Goal: Complete application form

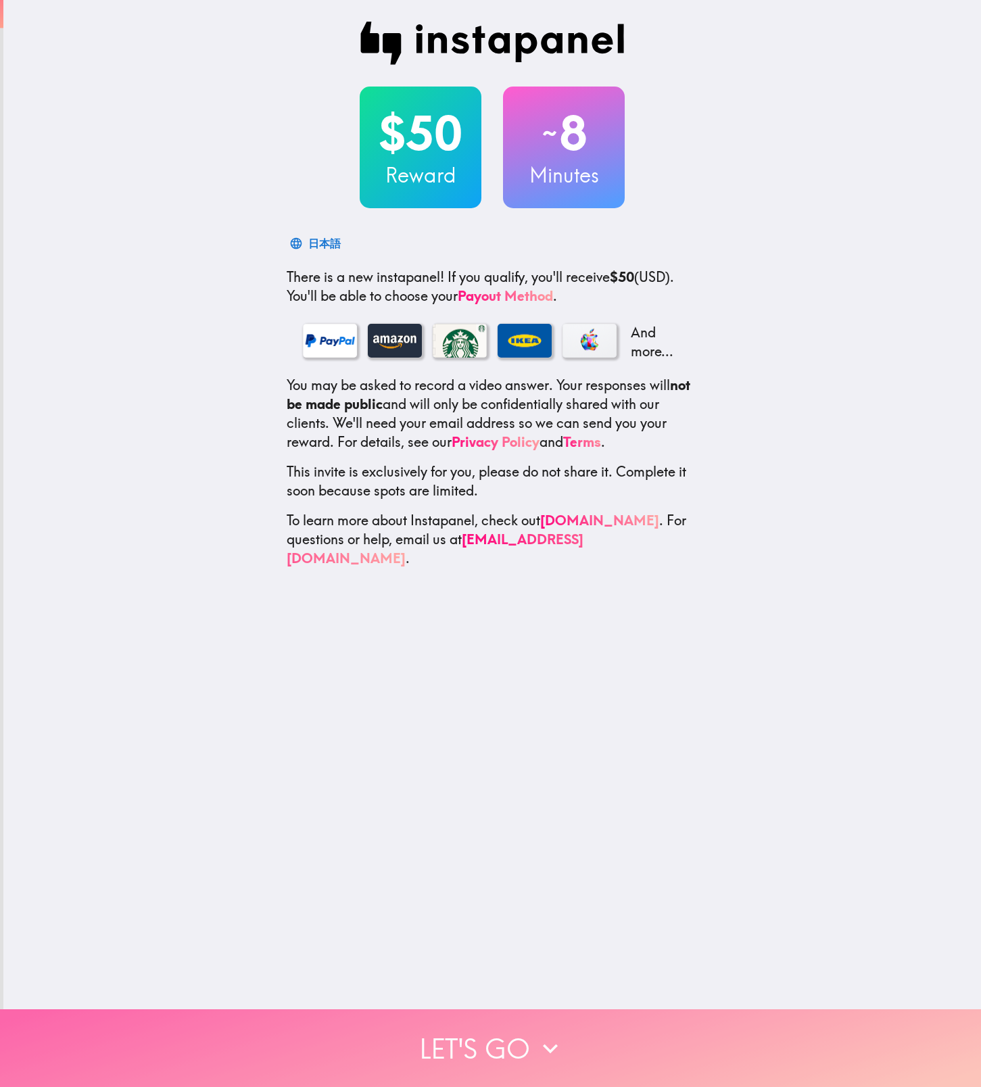
click at [514, 1049] on button "Let's go" at bounding box center [490, 1048] width 981 height 78
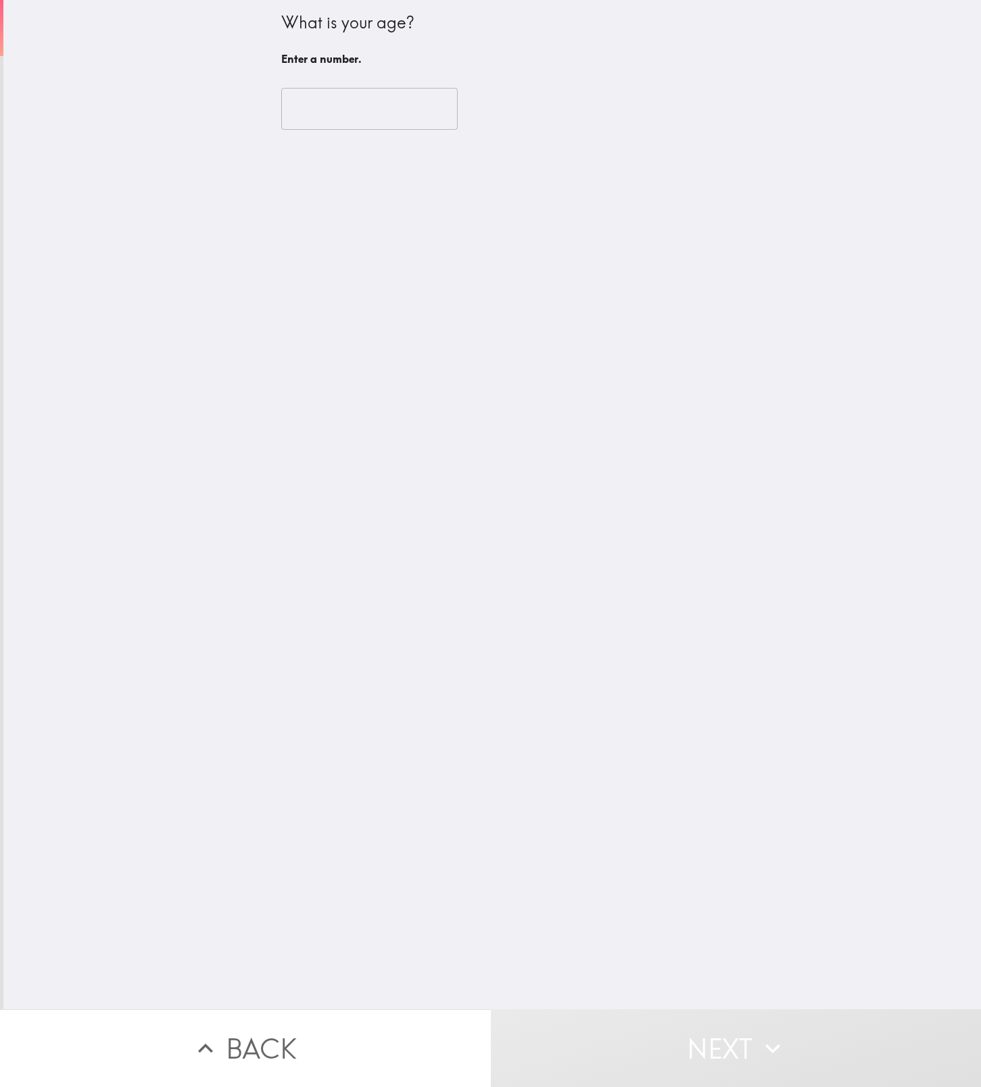
click at [317, 103] on input "number" at bounding box center [369, 109] width 176 height 42
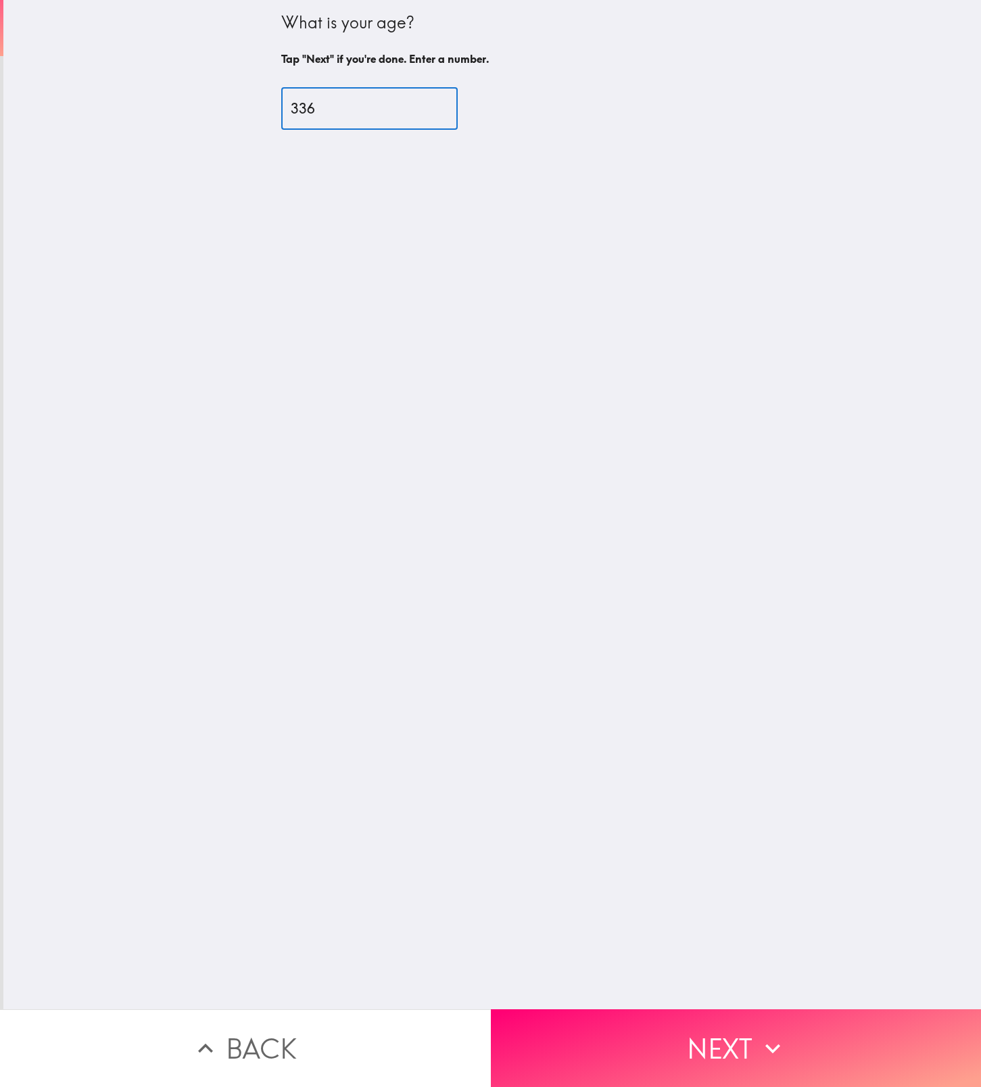
type input "336"
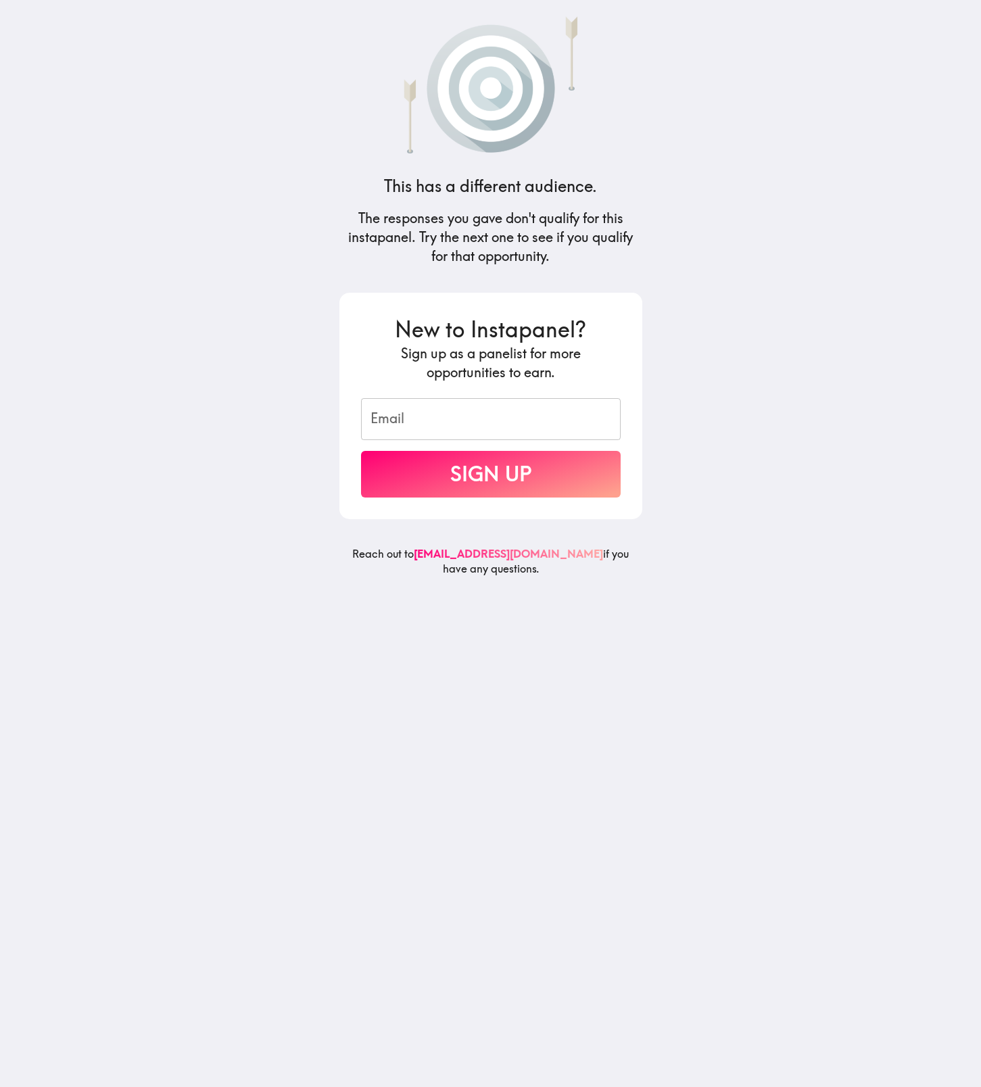
click at [424, 426] on input "Email" at bounding box center [491, 419] width 260 height 42
type input "[EMAIL_ADDRESS][DOMAIN_NAME]"
click at [444, 433] on input "Email" at bounding box center [491, 419] width 260 height 42
